Goal: Check status

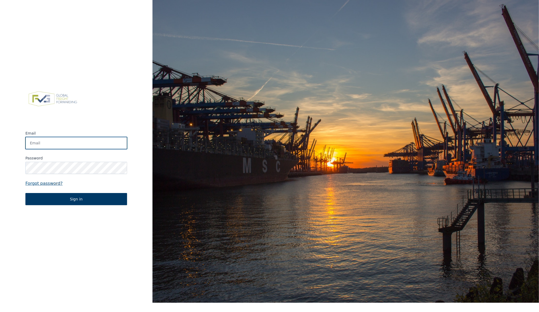
type input "app@fvgservices.be"
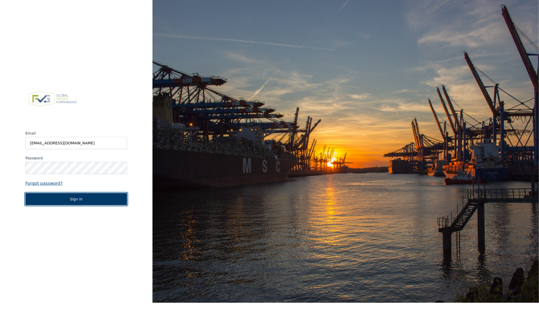
click at [60, 202] on button "Sign in" at bounding box center [76, 199] width 102 height 12
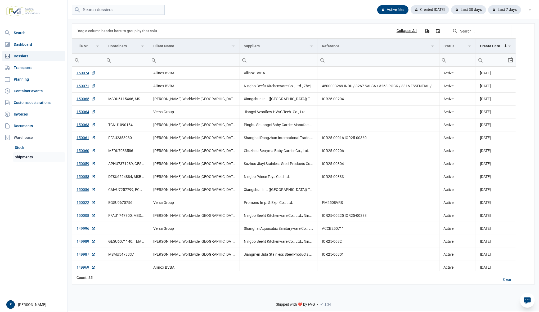
click at [39, 159] on link "Shipments" at bounding box center [39, 157] width 53 height 10
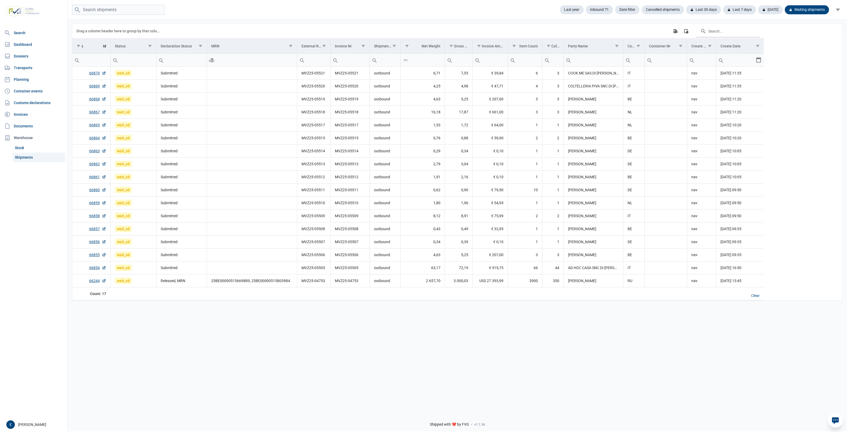
click at [386, 374] on div "Data grid with 17 rows and 17 columns Drag a column header here to group by tha…" at bounding box center [457, 213] width 779 height 389
